Goal: Task Accomplishment & Management: Manage account settings

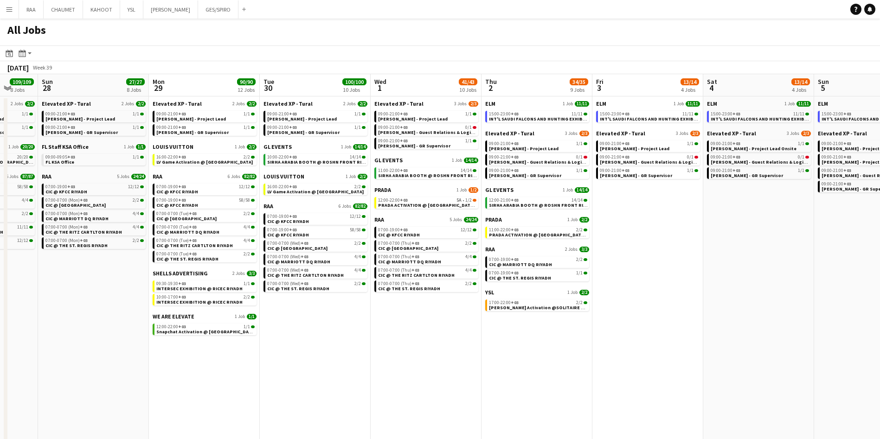
scroll to position [0, 286]
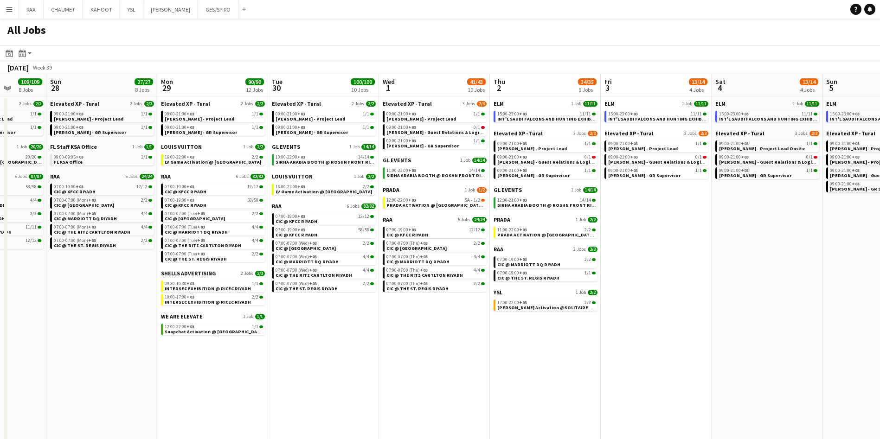
click at [314, 212] on app-calendar-brief-board "RAA 6 Jobs 82/82 07:00-19:00 +03 12/12 CIC @ KFCC RIYADH 07:00-19:00 +03 58/58 …" at bounding box center [324, 247] width 104 height 89
click at [317, 214] on div "07:00-19:00 +03 12/12" at bounding box center [324, 216] width 98 height 5
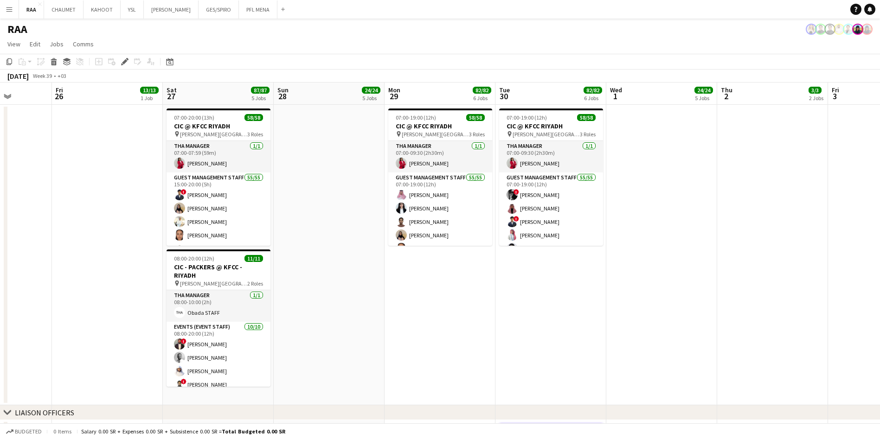
scroll to position [0, 281]
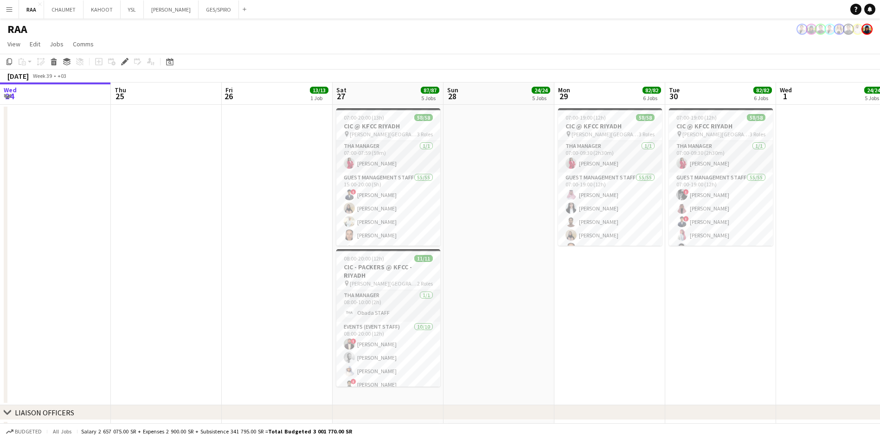
scroll to position [0, 229]
